Goal: Task Accomplishment & Management: Use online tool/utility

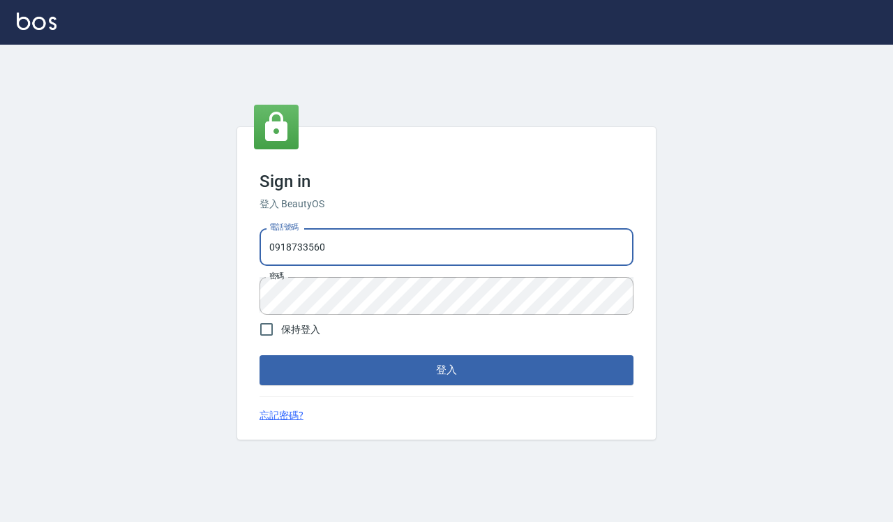
click at [433, 244] on input "0918733560" at bounding box center [447, 247] width 374 height 38
type input "0935291753"
click at [409, 371] on button "登入" at bounding box center [447, 369] width 374 height 29
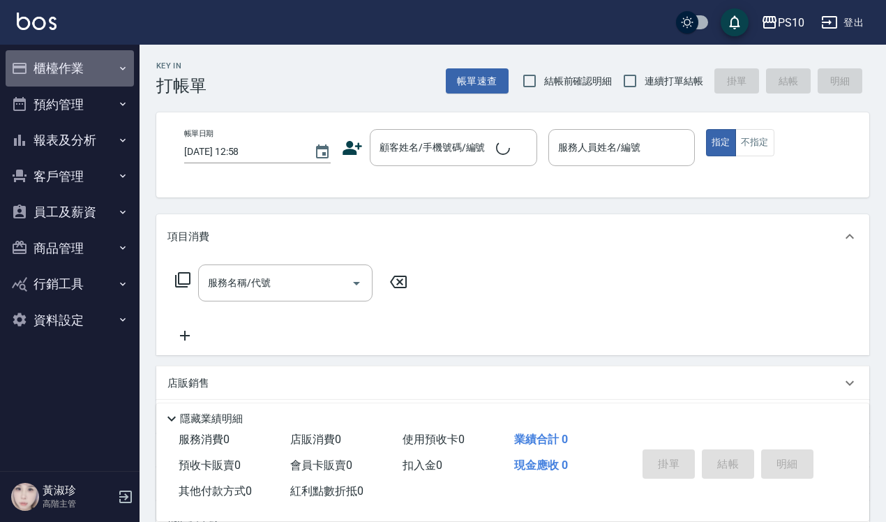
click at [57, 73] on button "櫃檯作業" at bounding box center [70, 68] width 128 height 36
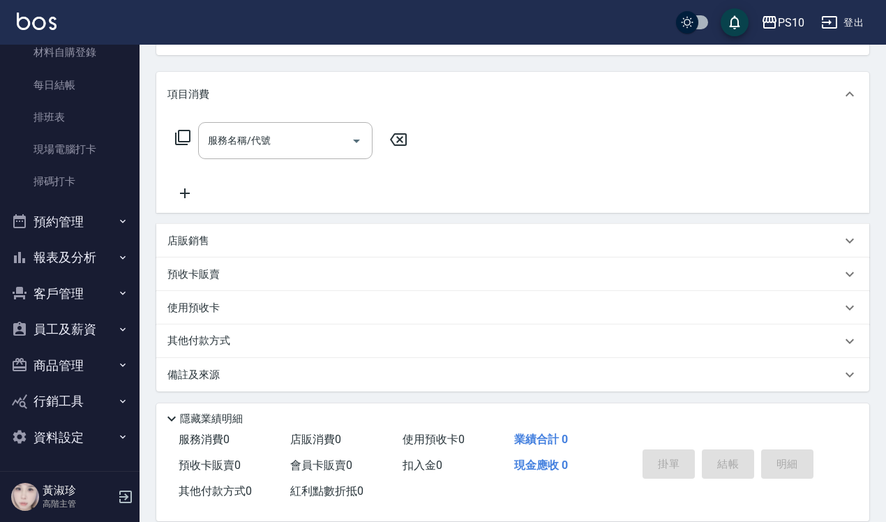
scroll to position [159, 0]
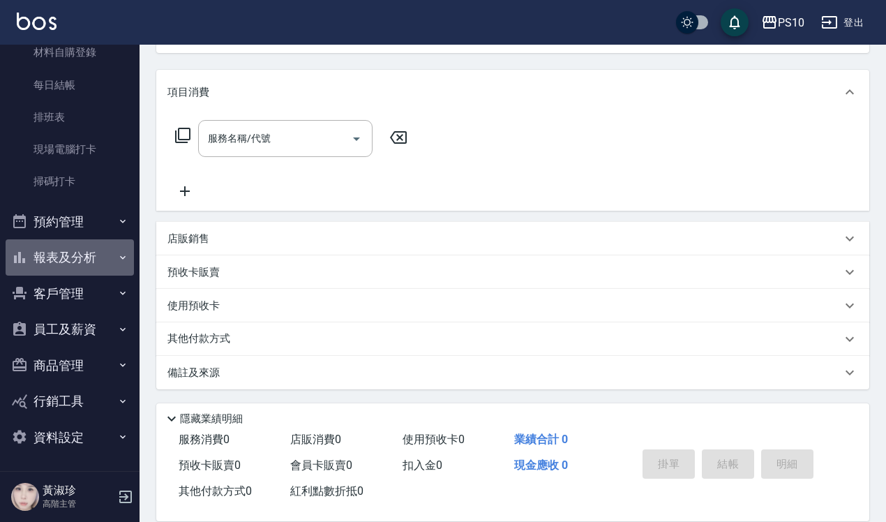
click at [98, 255] on button "報表及分析" at bounding box center [70, 257] width 128 height 36
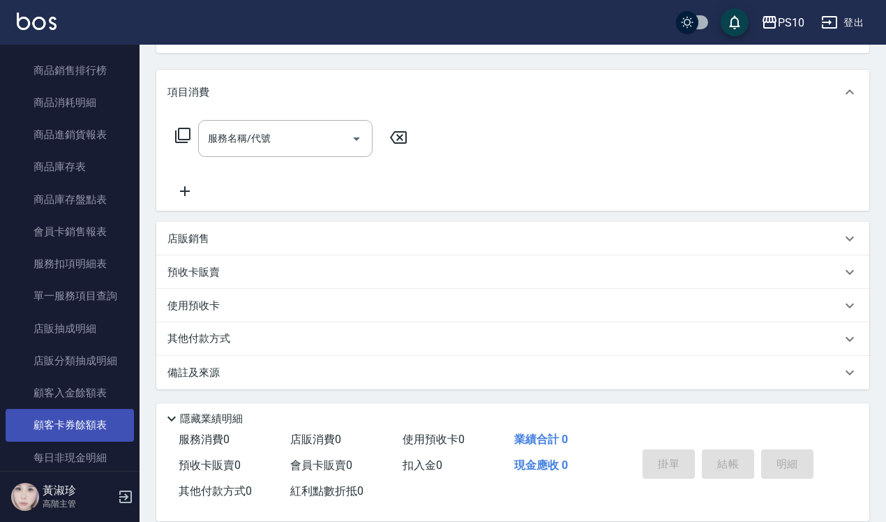
scroll to position [1677, 0]
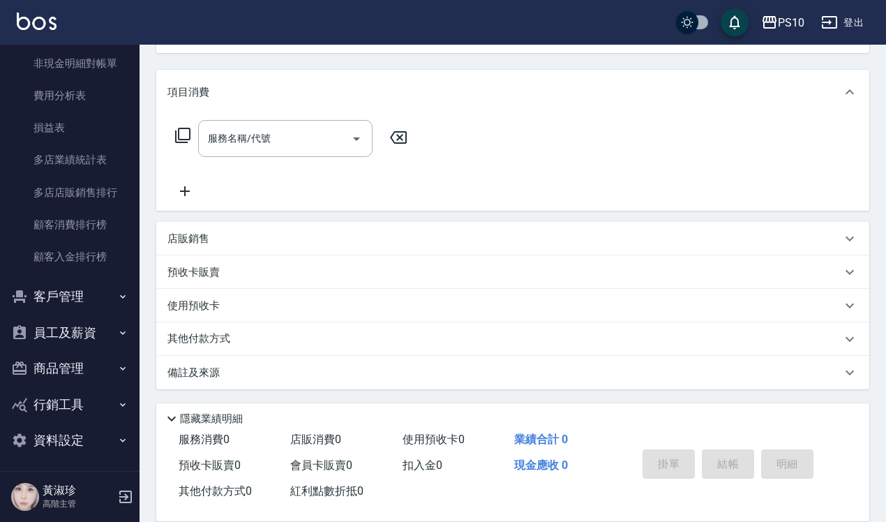
click at [92, 332] on button "員工及薪資" at bounding box center [70, 333] width 128 height 36
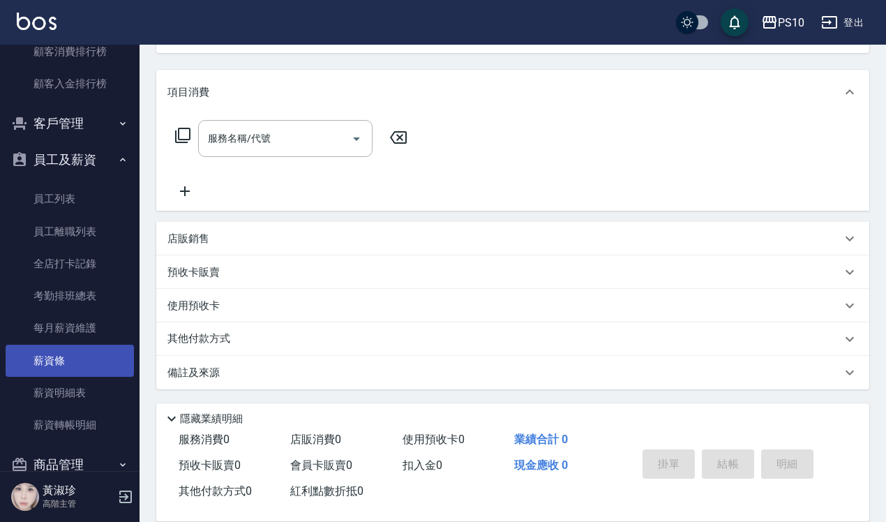
scroll to position [1851, 0]
click at [92, 357] on link "薪資條" at bounding box center [70, 359] width 128 height 32
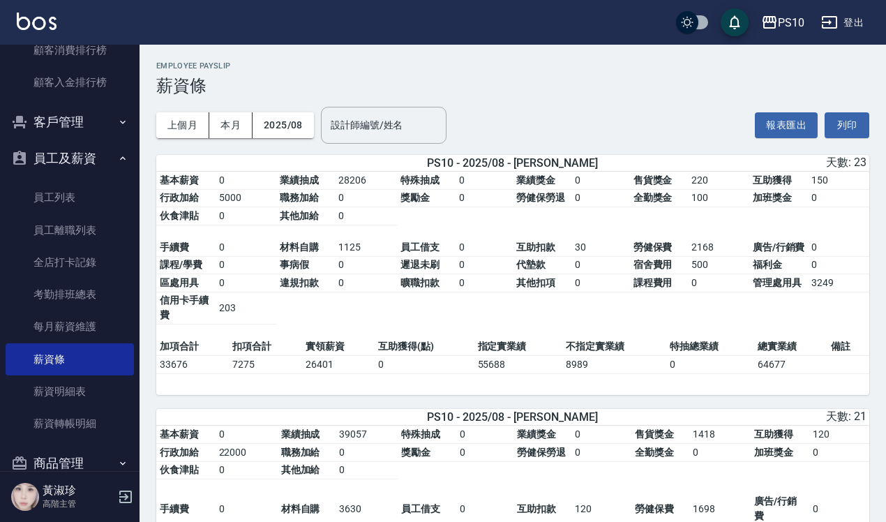
click at [838, 19] on button "登出" at bounding box center [843, 23] width 54 height 26
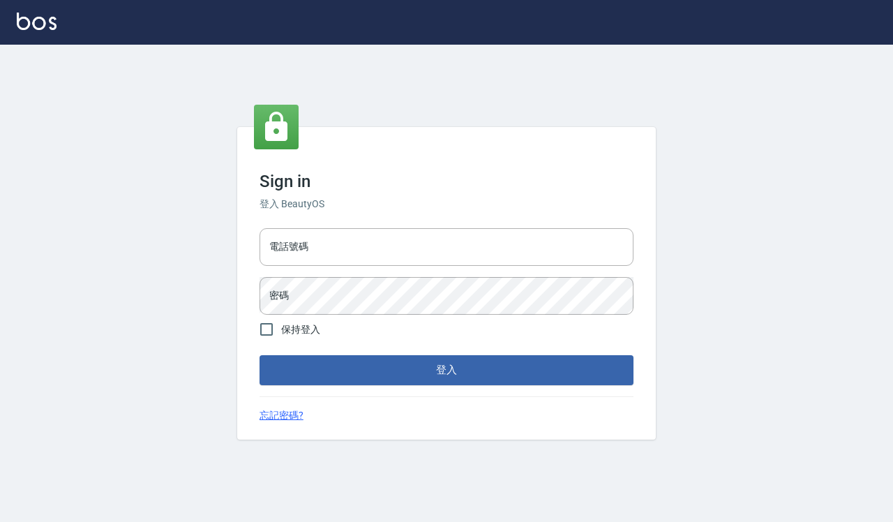
type input "0935291753"
click at [395, 252] on input "0935291753" at bounding box center [447, 247] width 374 height 38
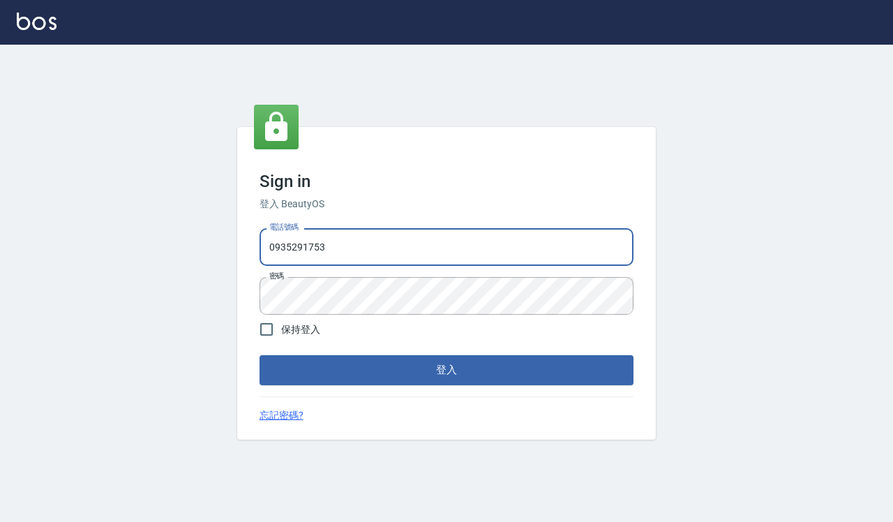
type input "0918733560"
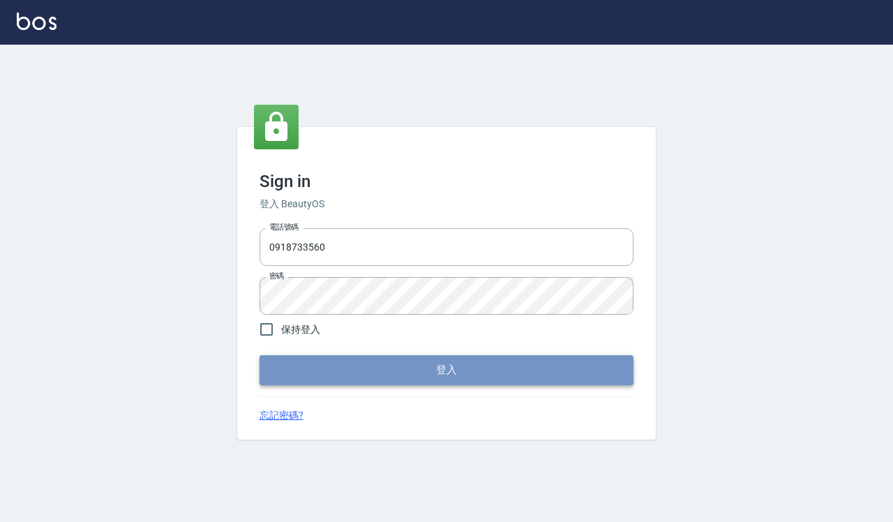
click at [412, 364] on button "登入" at bounding box center [447, 369] width 374 height 29
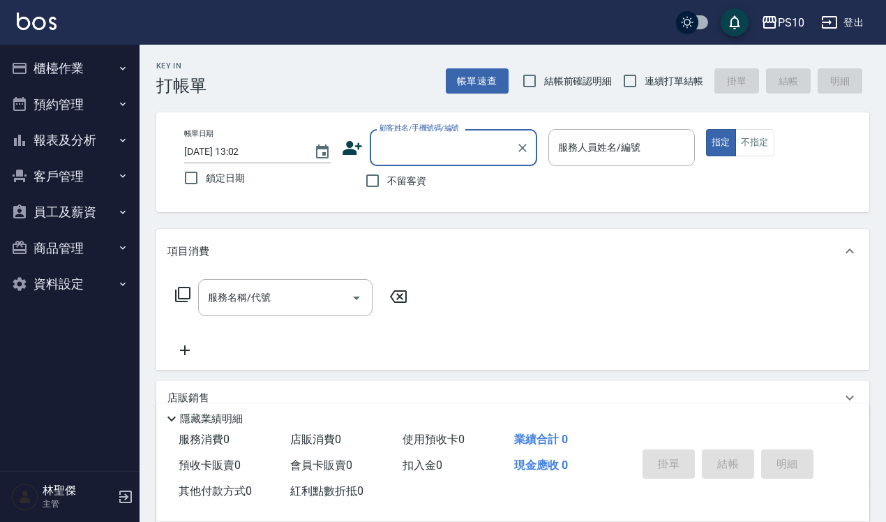
click at [661, 103] on div "Key In 打帳單 帳單速查 結帳前確認明細 連續打單結帳 掛單 結帳 明細 帳單日期 [DATE] 13:02 鎖定日期 顧客姓名/手機號碼/編號 顧客姓…" at bounding box center [513, 363] width 747 height 637
